Goal: Transaction & Acquisition: Purchase product/service

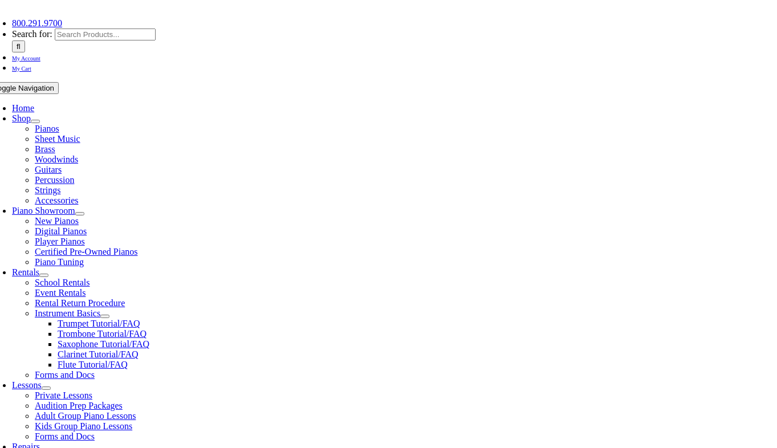
scroll to position [265, 0]
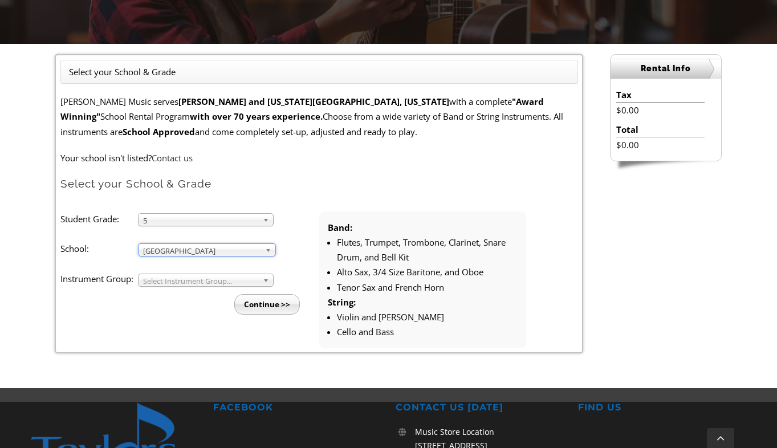
click at [182, 278] on span "Select Instrument Group..." at bounding box center [200, 281] width 115 height 14
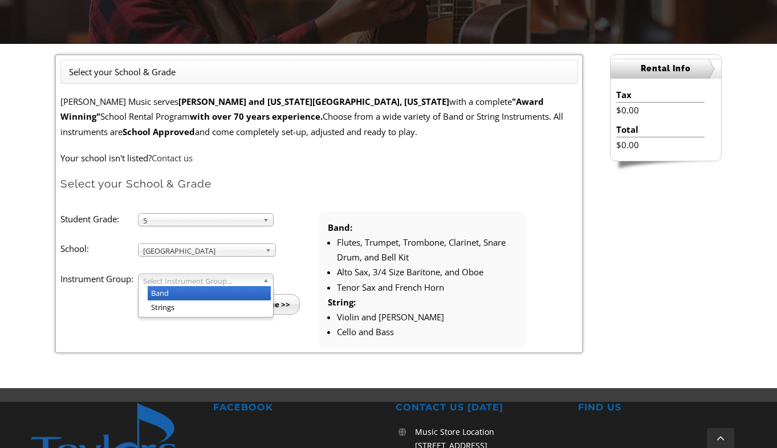
click at [181, 292] on li "Band" at bounding box center [209, 293] width 123 height 14
click at [256, 302] on input "Continue >>" at bounding box center [267, 304] width 66 height 21
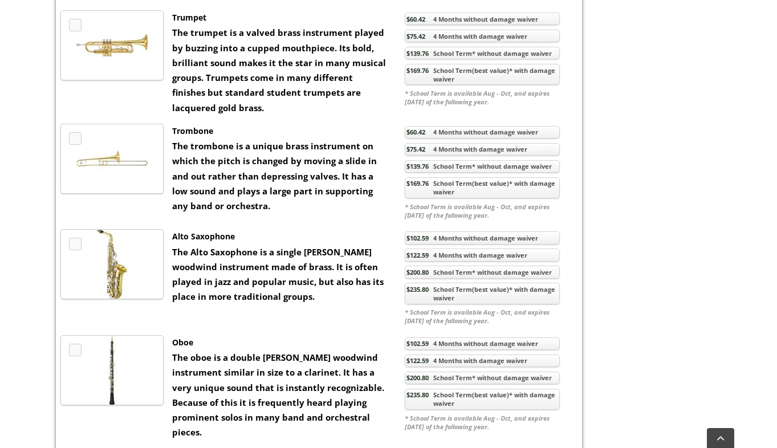
scroll to position [871, 0]
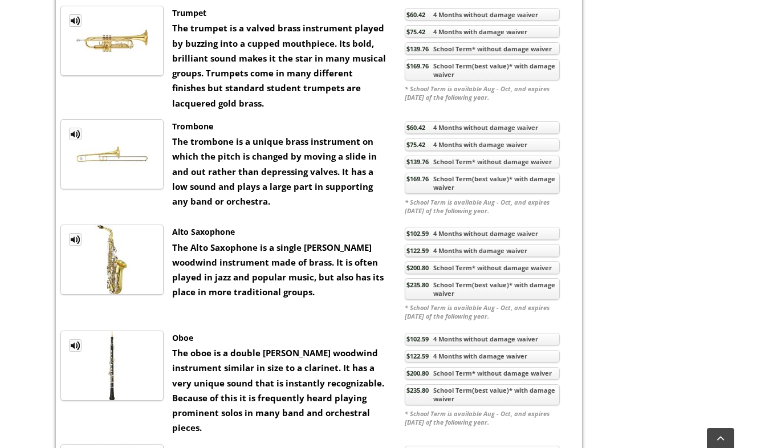
click at [449, 300] on link "$235.80 School Term(best value)* with damage waiver" at bounding box center [482, 289] width 155 height 22
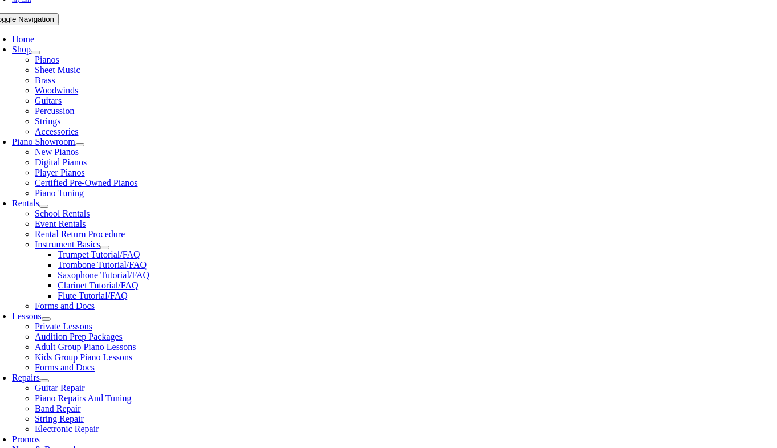
scroll to position [214, 0]
checkbox input"] "true"
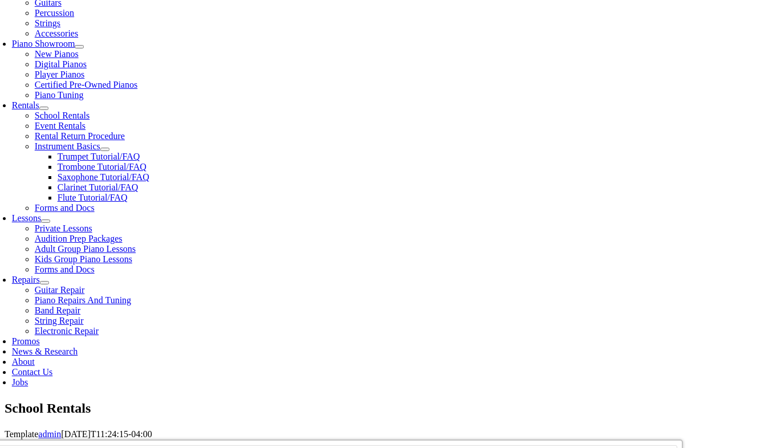
scroll to position [313, 0]
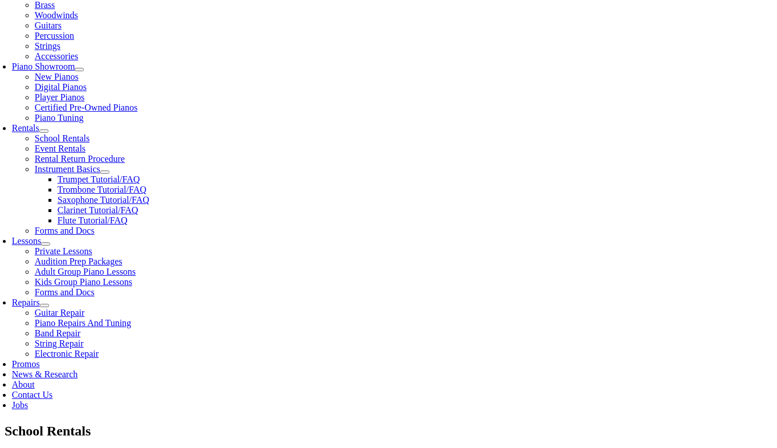
type input "1"
type input "Grant"
type input "[PERSON_NAME]"
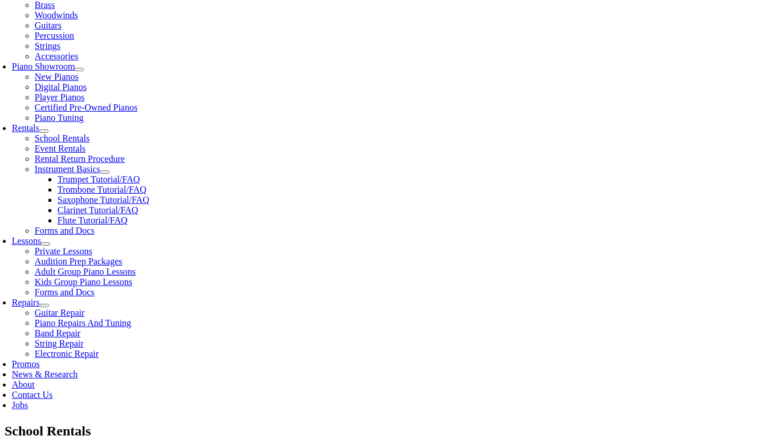
type input "4844104566"
drag, startPoint x: 104, startPoint y: 191, endPoint x: 58, endPoint y: 189, distance: 46.3
type input "Leo"
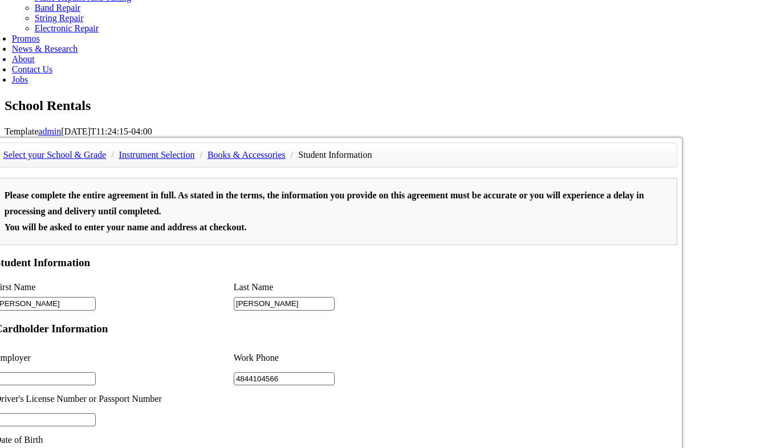
scroll to position [616, 0]
type input "2"
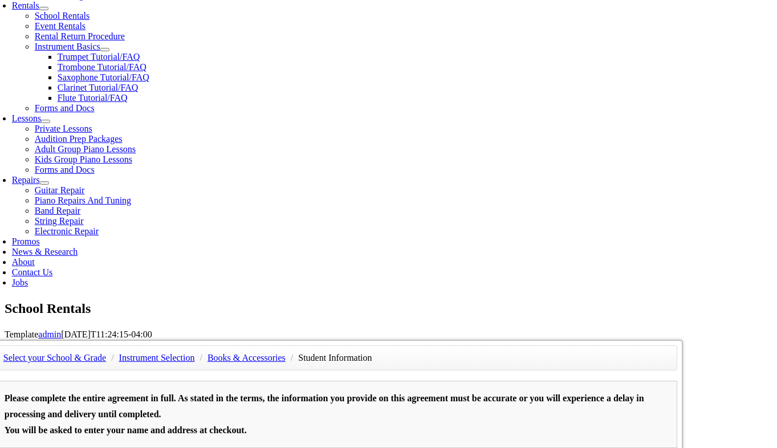
scroll to position [413, 0]
type input "N/A"
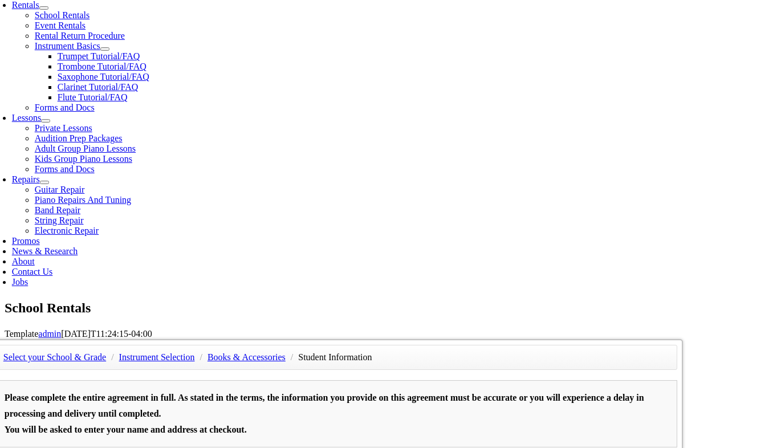
type input "01/01/1982"
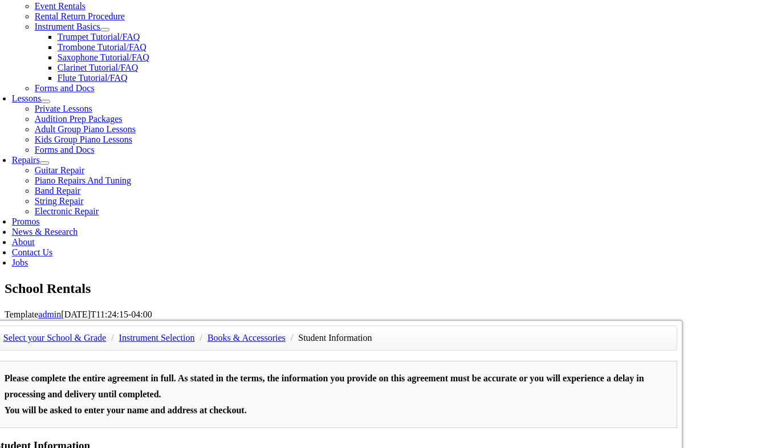
scroll to position [433, 0]
drag, startPoint x: 79, startPoint y: 159, endPoint x: 61, endPoint y: 157, distance: 17.8
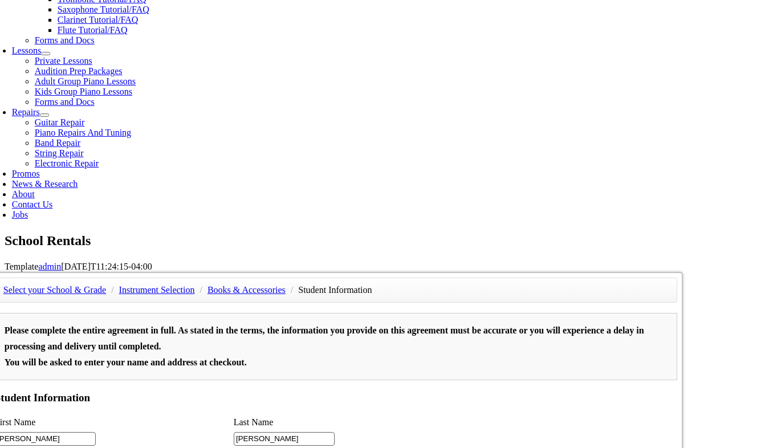
scroll to position [482, 0]
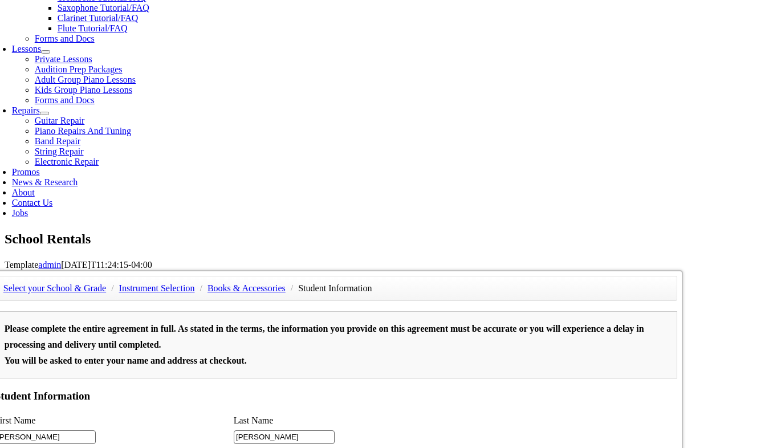
type input "Stephanie"
drag, startPoint x: 78, startPoint y: 71, endPoint x: 58, endPoint y: 71, distance: 20.0
type input "Grant"
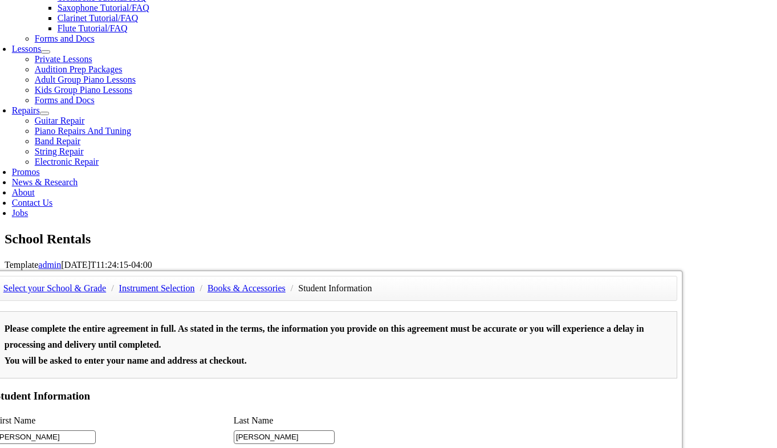
type input "5024948076"
paste input "N/A"
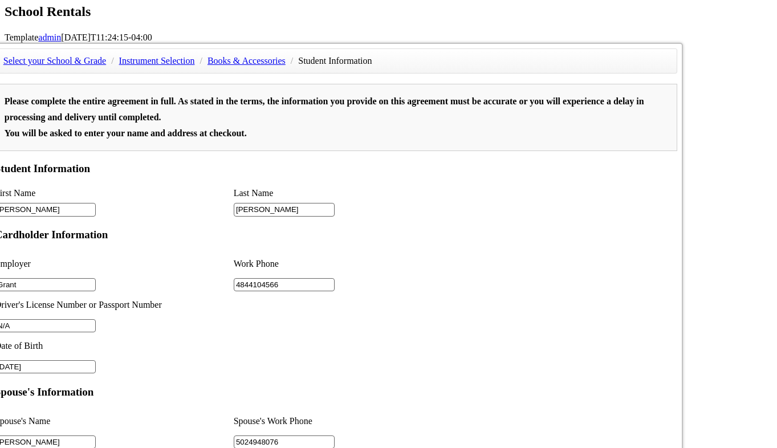
scroll to position [718, 0]
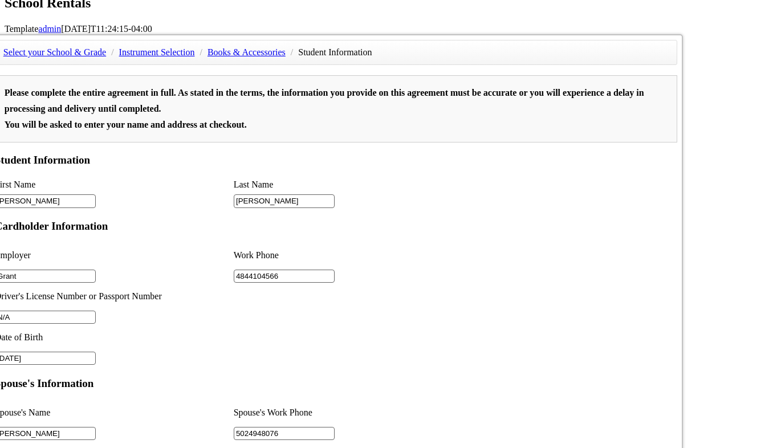
type input "N/A"
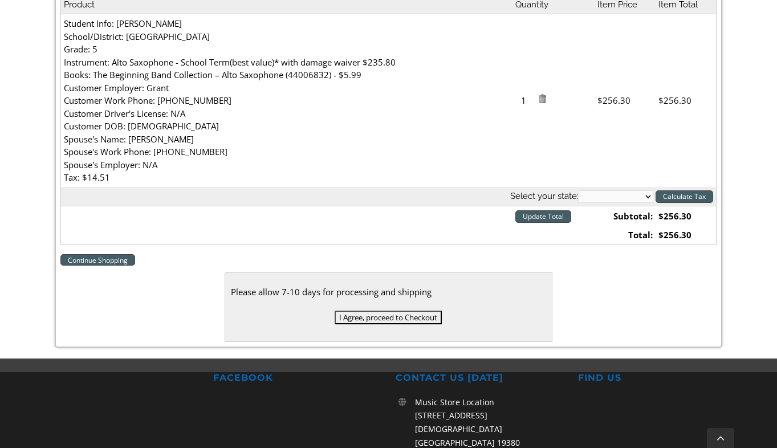
scroll to position [379, 0]
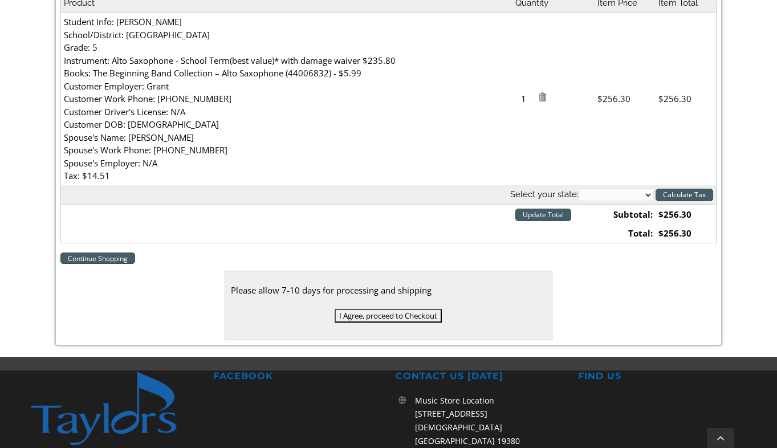
click at [623, 196] on select "[US_STATE] [US_STATE] [US_STATE] [US_STATE] [US_STATE] [US_STATE] [US_STATE] [U…" at bounding box center [616, 195] width 75 height 13
select select "PA"
click at [672, 197] on input "Calculate Tax" at bounding box center [685, 195] width 58 height 13
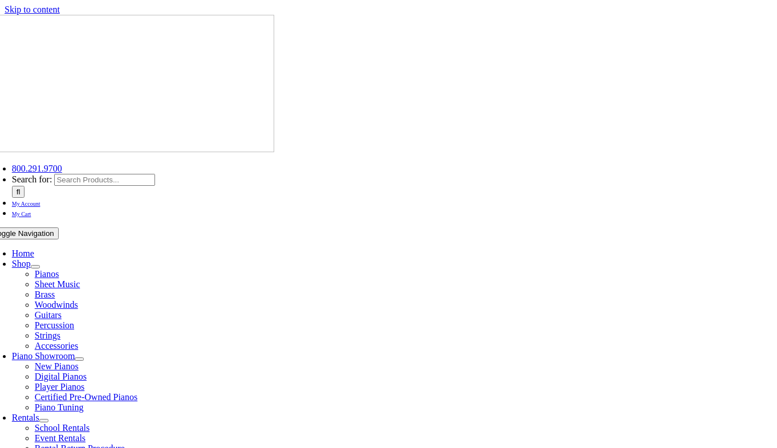
select select "PA"
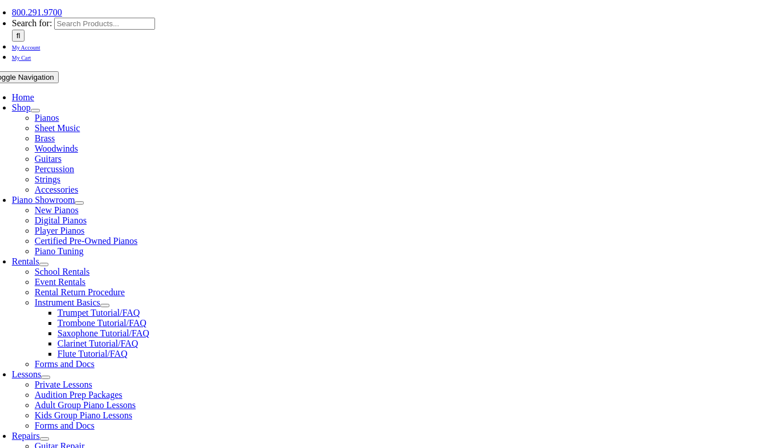
scroll to position [370, 0]
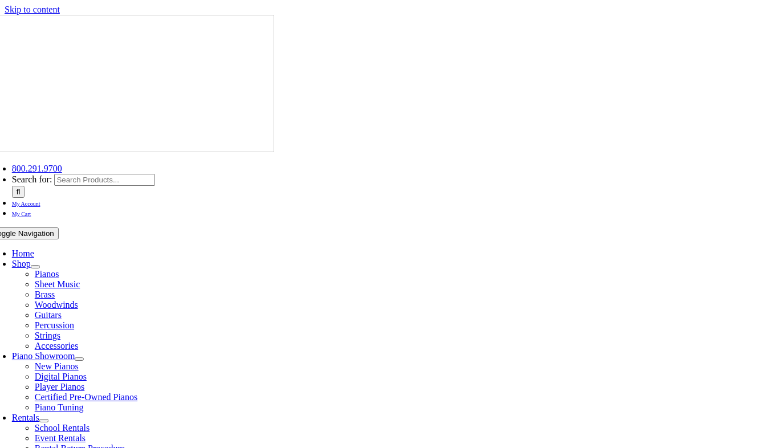
select select "PA"
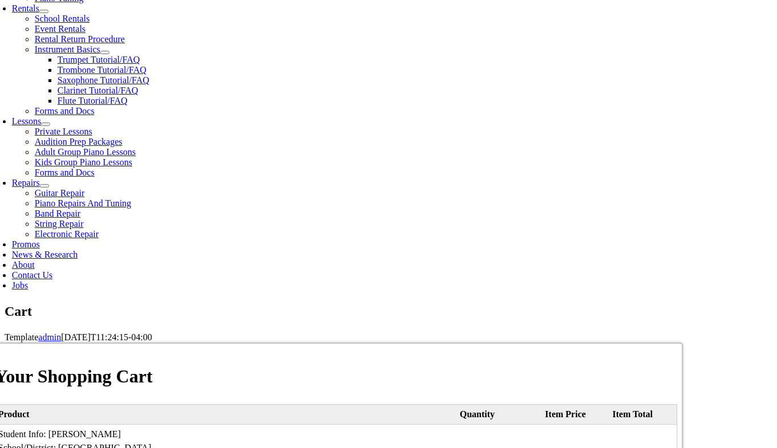
scroll to position [433, 0]
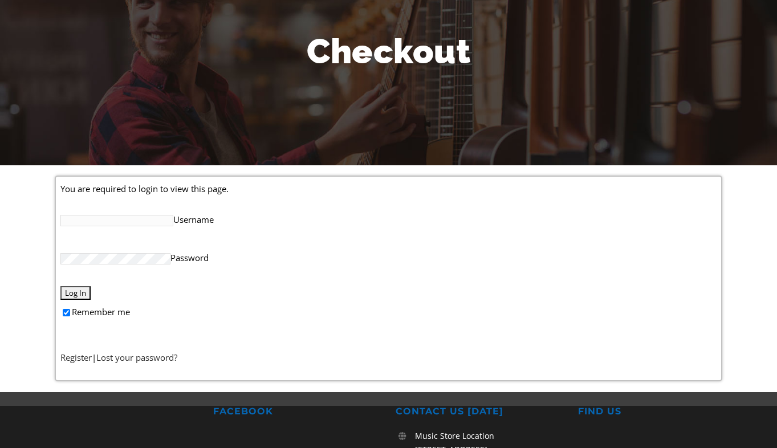
scroll to position [161, 0]
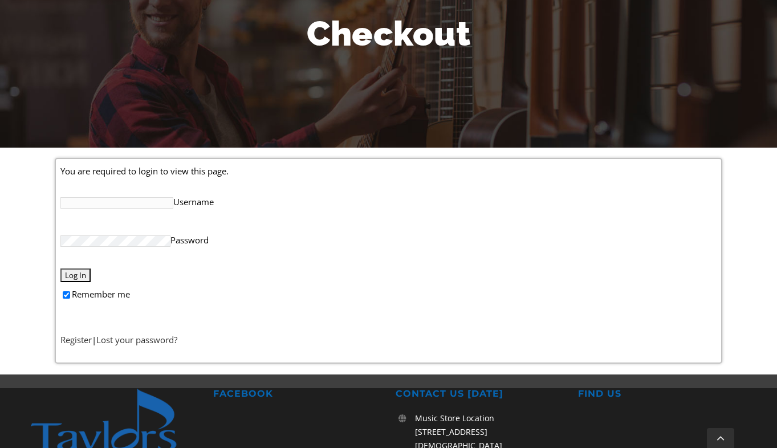
click at [143, 202] on input "Username" at bounding box center [116, 202] width 113 height 11
click at [77, 340] on link "Register" at bounding box center [75, 339] width 31 height 11
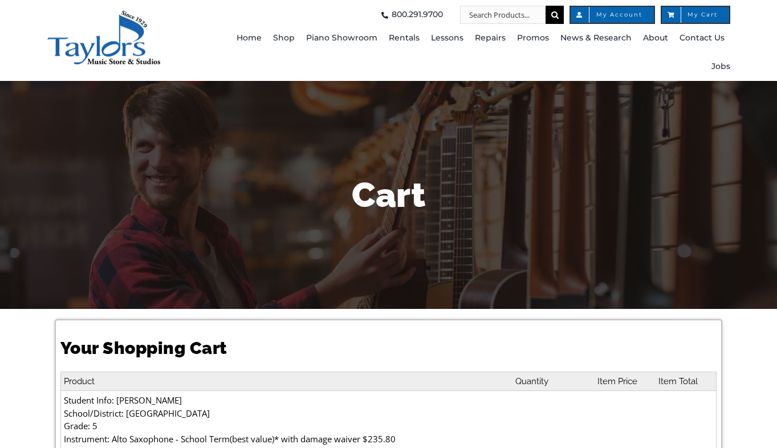
select select "PA"
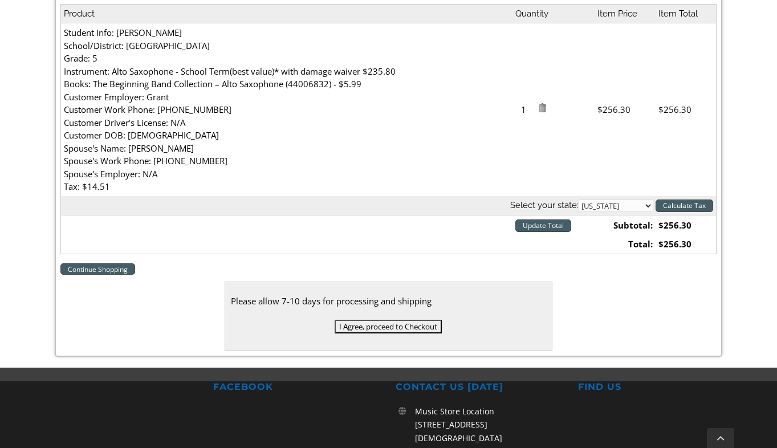
scroll to position [368, 0]
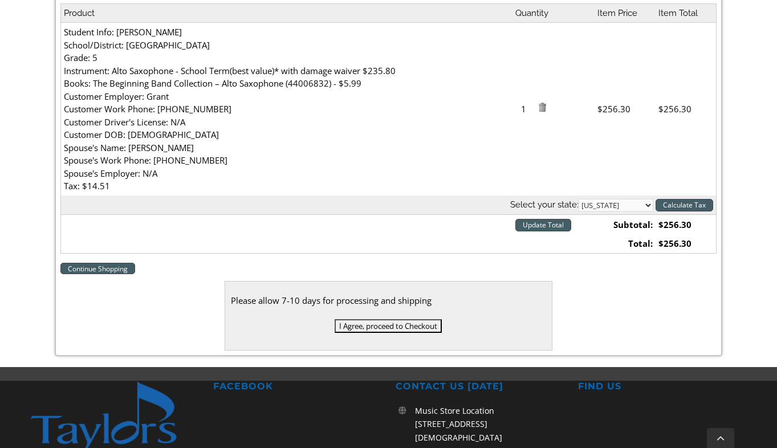
click at [370, 325] on input "I Agree, proceed to Checkout" at bounding box center [388, 326] width 107 height 14
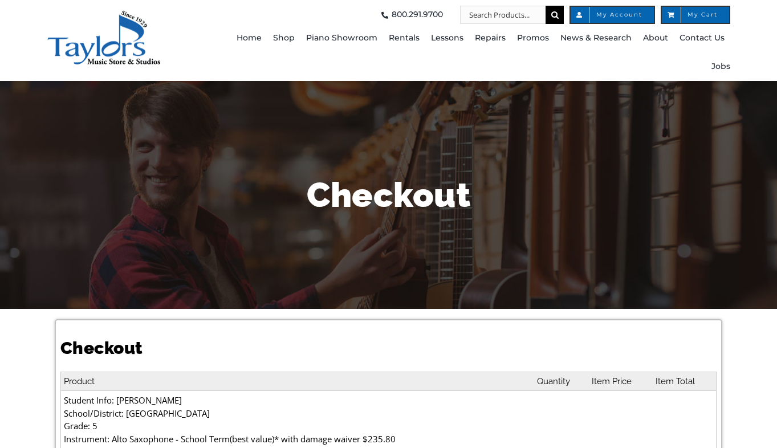
select select
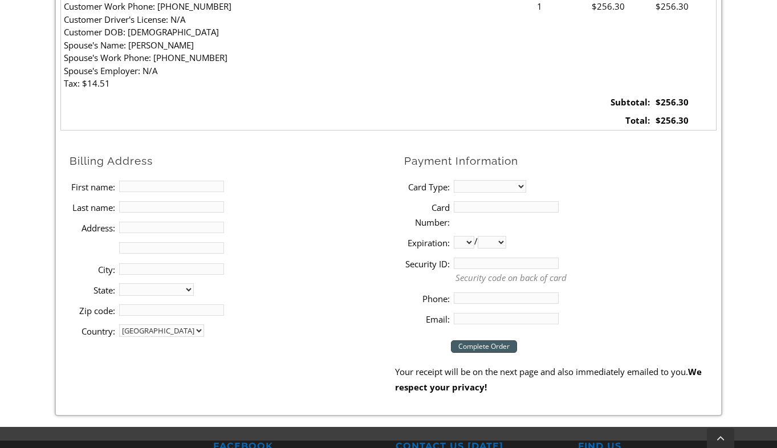
scroll to position [472, 0]
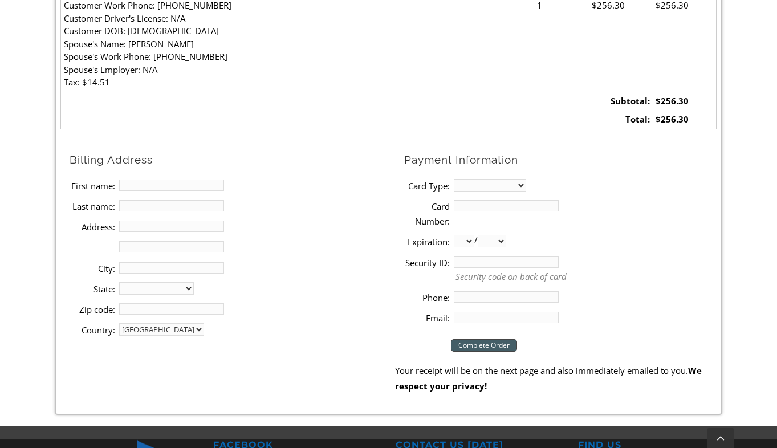
click at [157, 190] on input "First name:" at bounding box center [171, 185] width 105 height 11
type input "Grant"
type input "[PERSON_NAME]"
type input "[STREET_ADDRESS][PERSON_NAME]"
type input "Media"
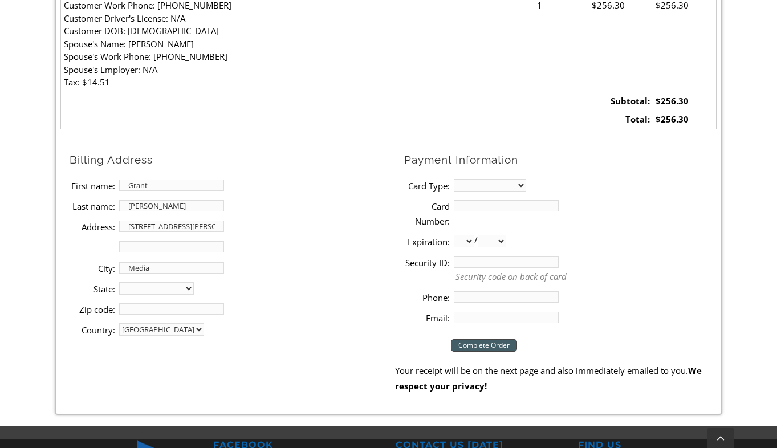
select select "PA"
type input "19063"
type input "4844104566"
type input "[EMAIL_ADDRESS][DOMAIN_NAME]"
click at [516, 187] on select "MasterCard Visa American Express Discover" at bounding box center [490, 185] width 72 height 13
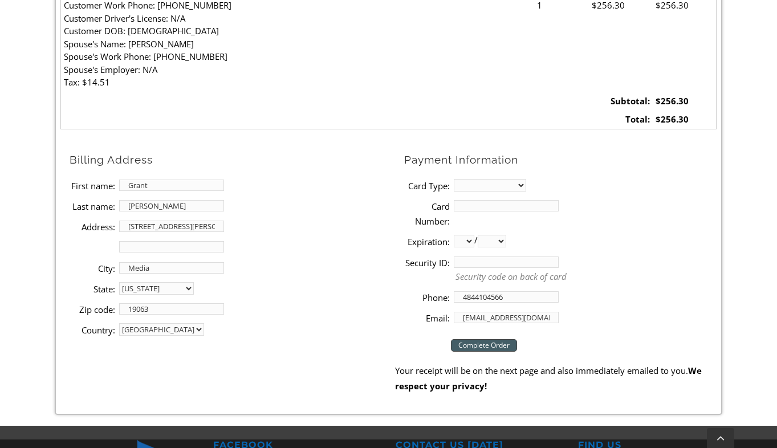
select select "visa"
click at [496, 210] on input "Card Number:" at bounding box center [506, 205] width 105 height 11
type input "[CREDIT_CARD_NUMBER]"
select select "08"
select select "2030"
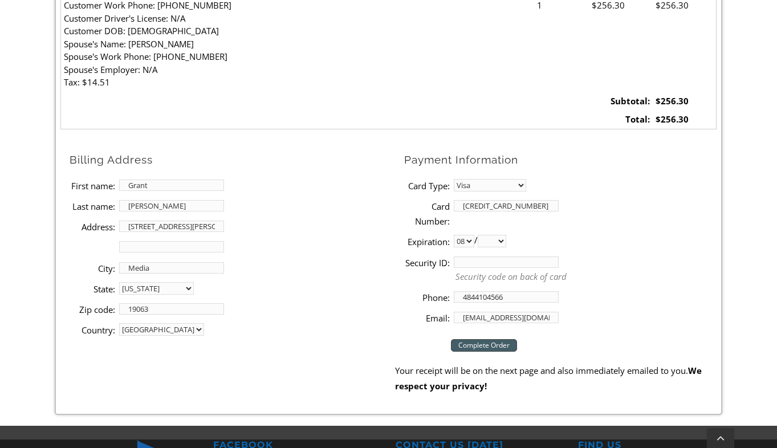
type input "886"
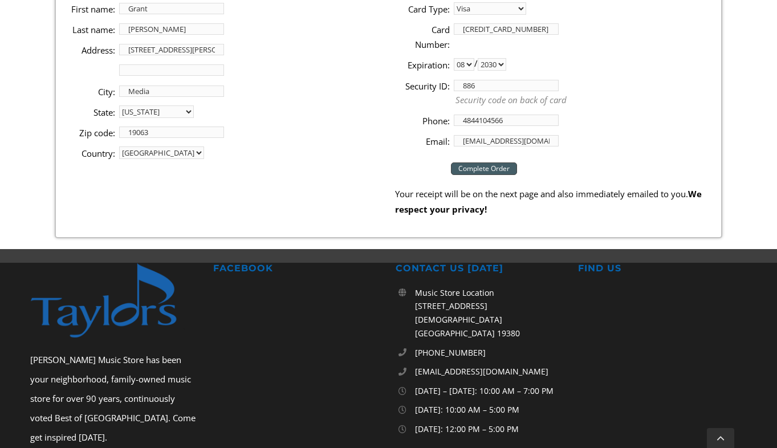
scroll to position [661, 0]
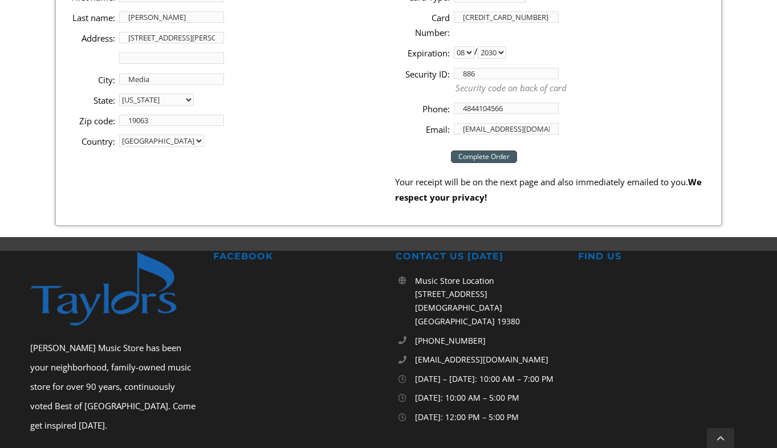
click at [495, 153] on input "Complete Order" at bounding box center [484, 157] width 66 height 13
